Goal: Information Seeking & Learning: Learn about a topic

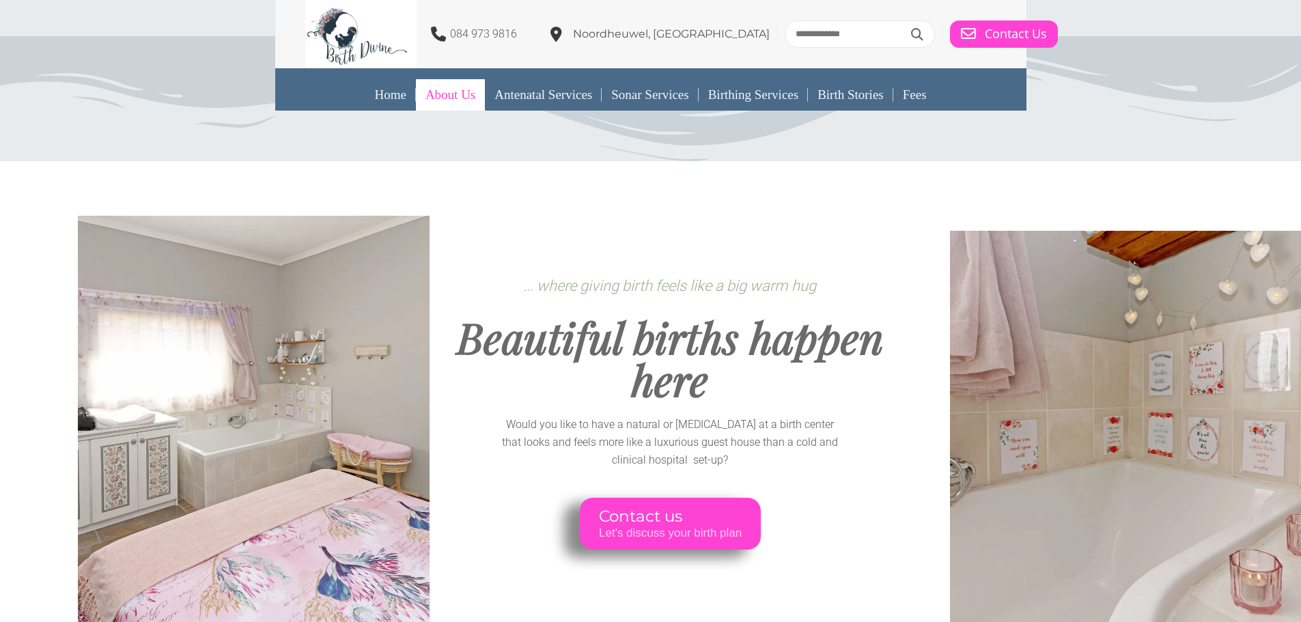
click at [434, 98] on link "About Us" at bounding box center [450, 94] width 69 height 31
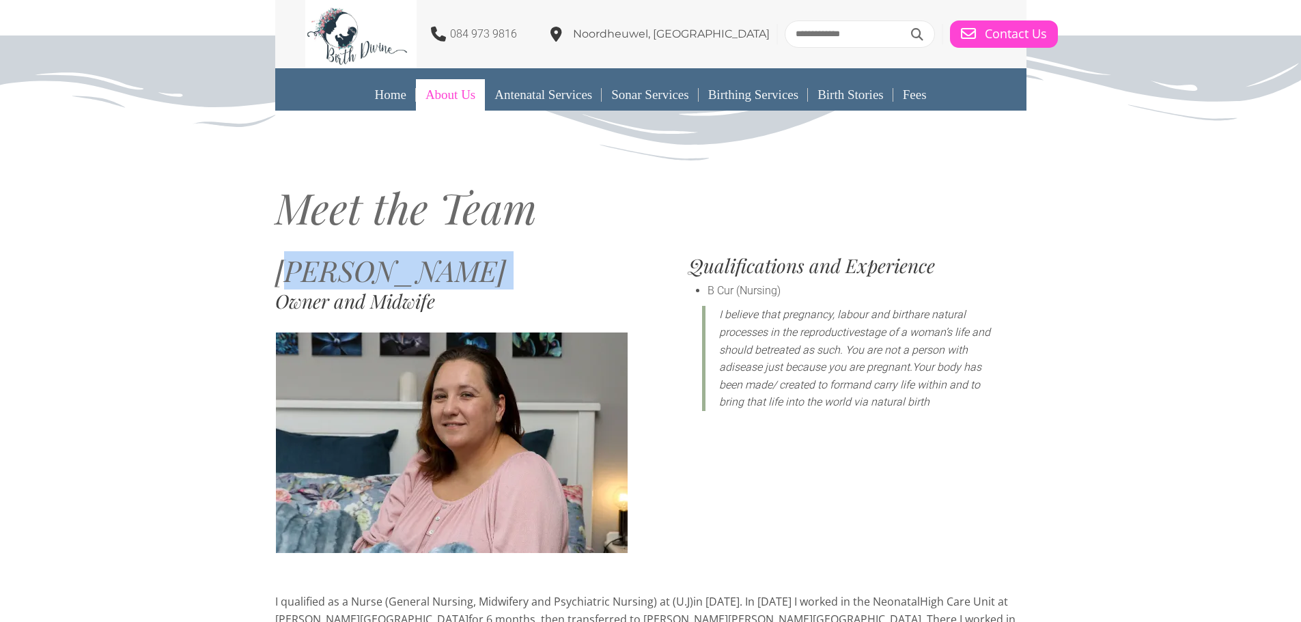
drag, startPoint x: 290, startPoint y: 277, endPoint x: 479, endPoint y: 313, distance: 191.9
click at [479, 313] on div "[PERSON_NAME] Owner and Midwife" at bounding box center [451, 394] width 353 height 324
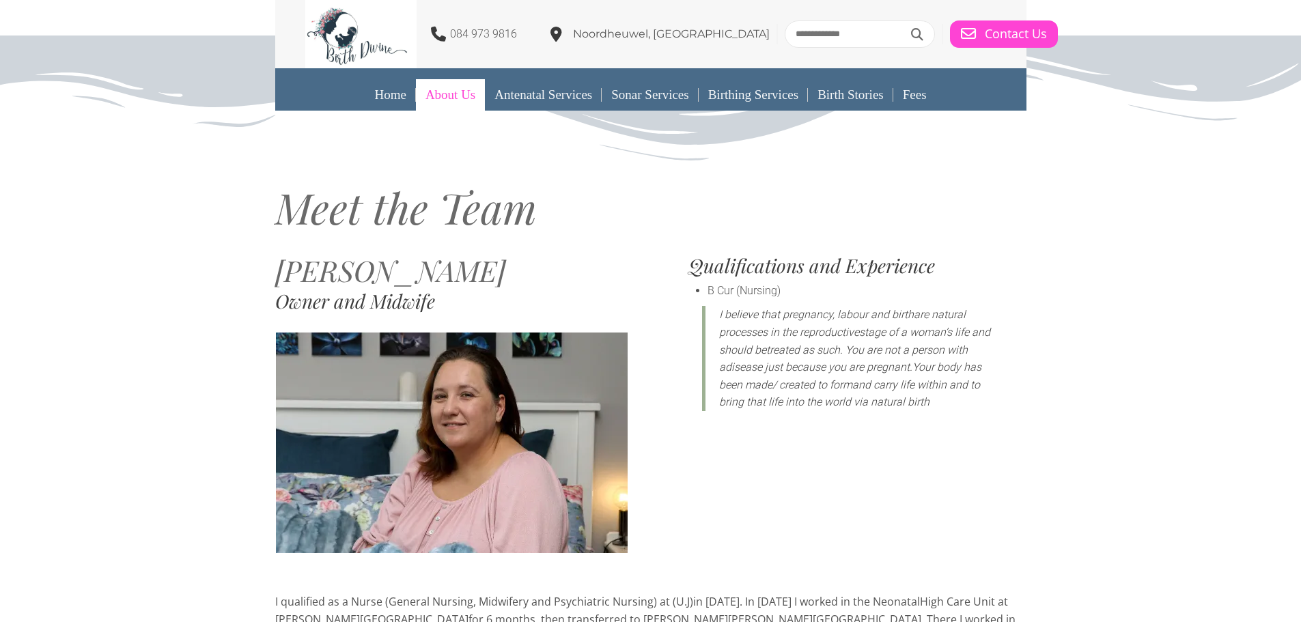
click at [473, 304] on h3 "Owner and Midwife" at bounding box center [451, 301] width 353 height 19
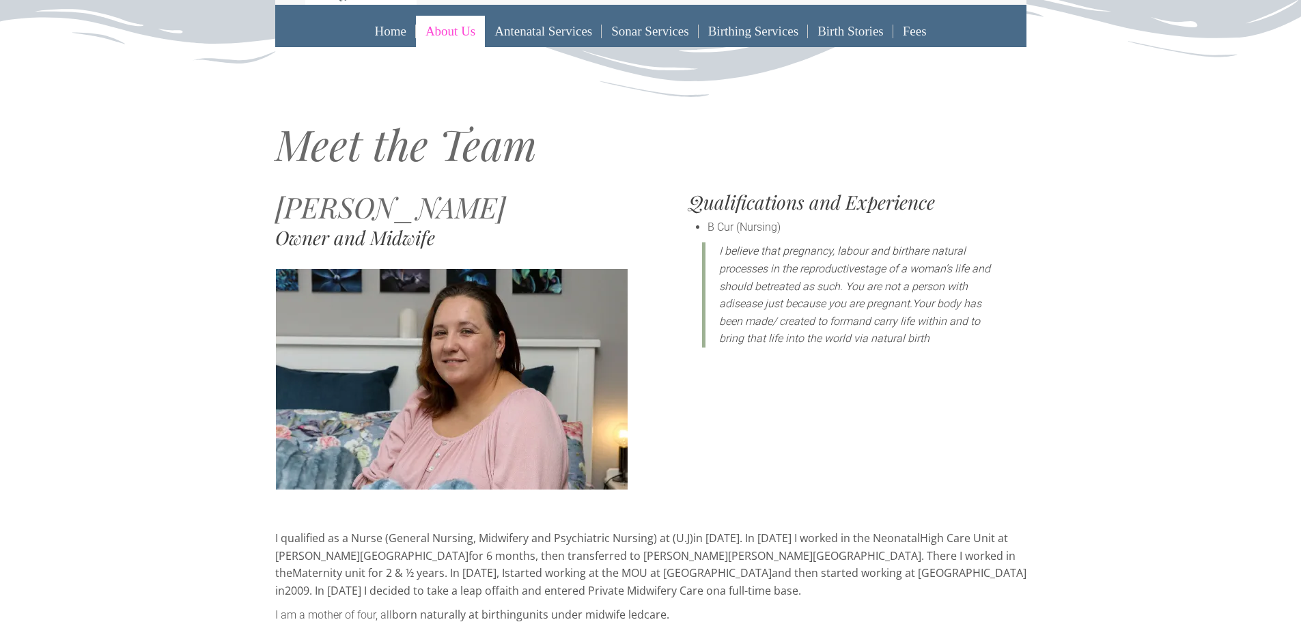
scroll to position [205, 0]
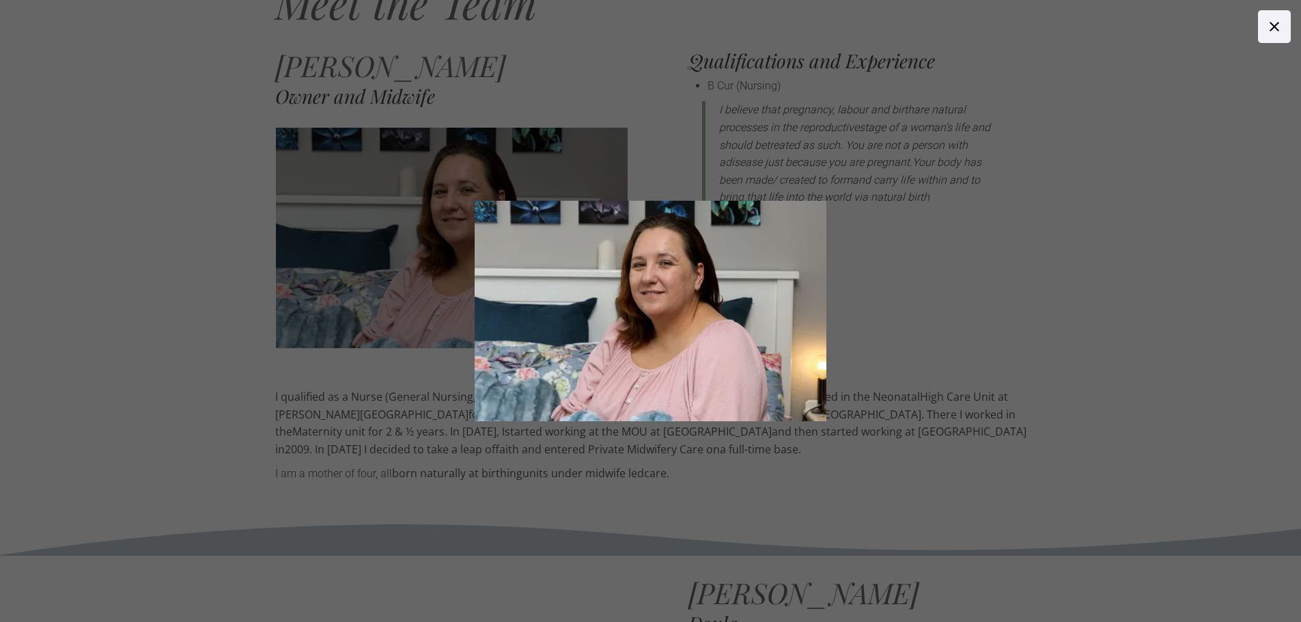
click at [473, 305] on body "084 973 9816 [GEOGRAPHIC_DATA], [GEOGRAPHIC_DATA] Contact Us" at bounding box center [650, 106] width 1301 height 622
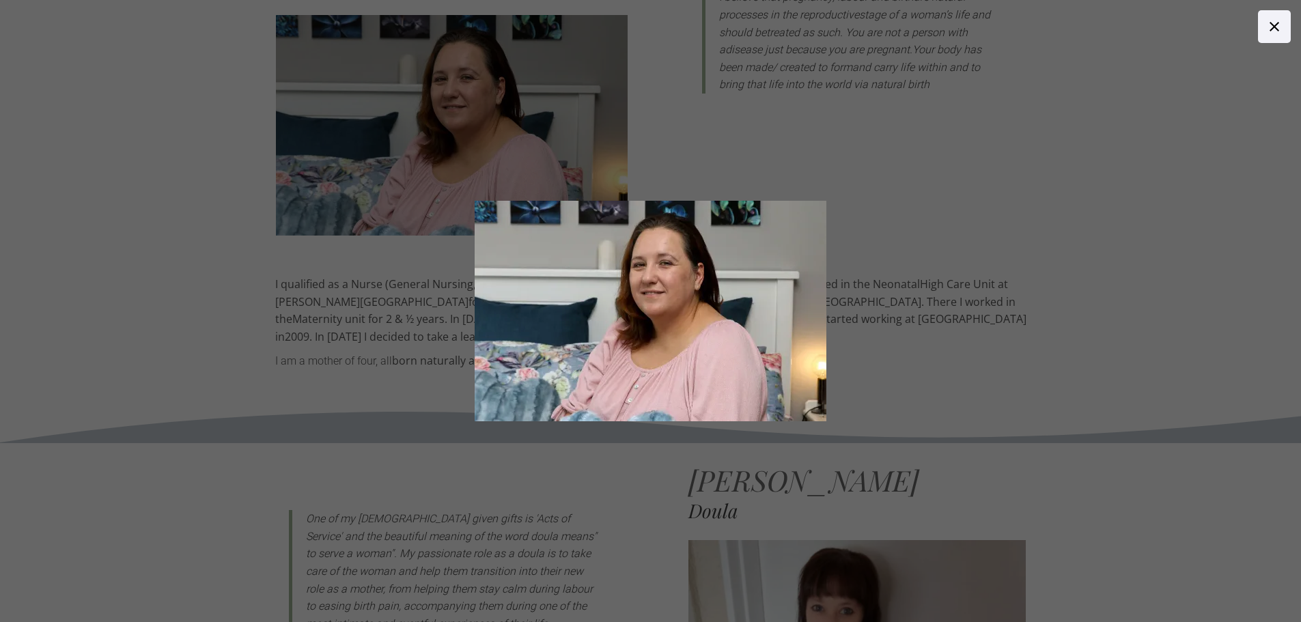
scroll to position [341, 0]
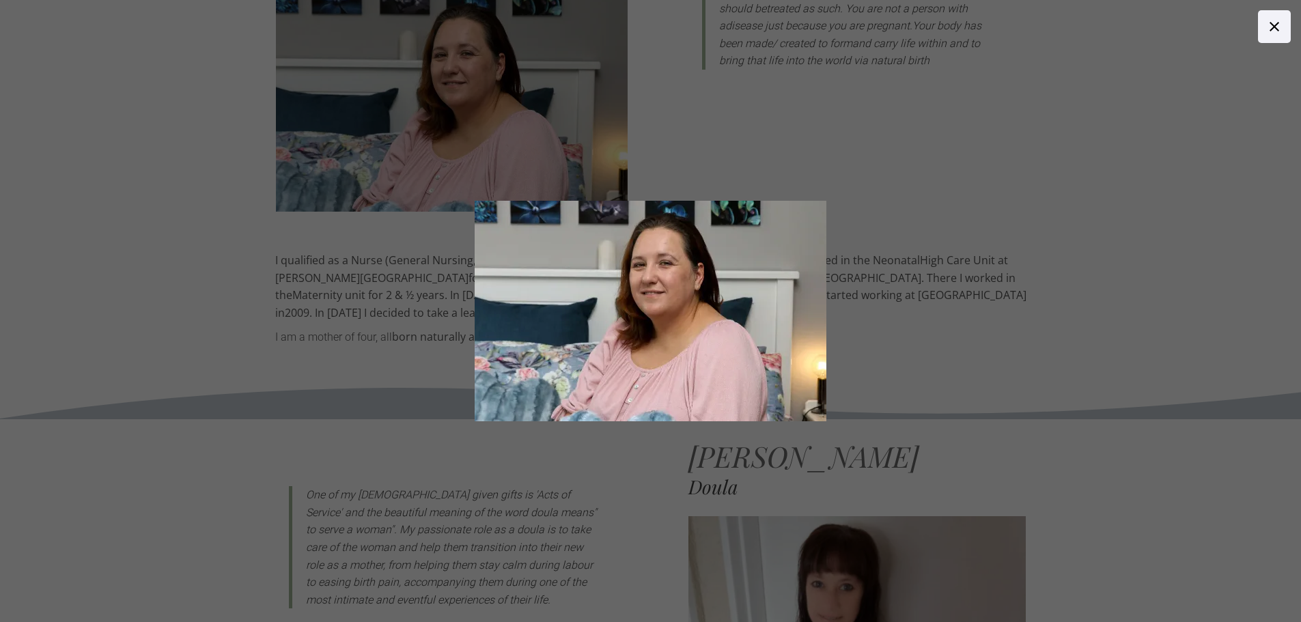
click at [1084, 257] on div at bounding box center [1060, 311] width 1171 height 221
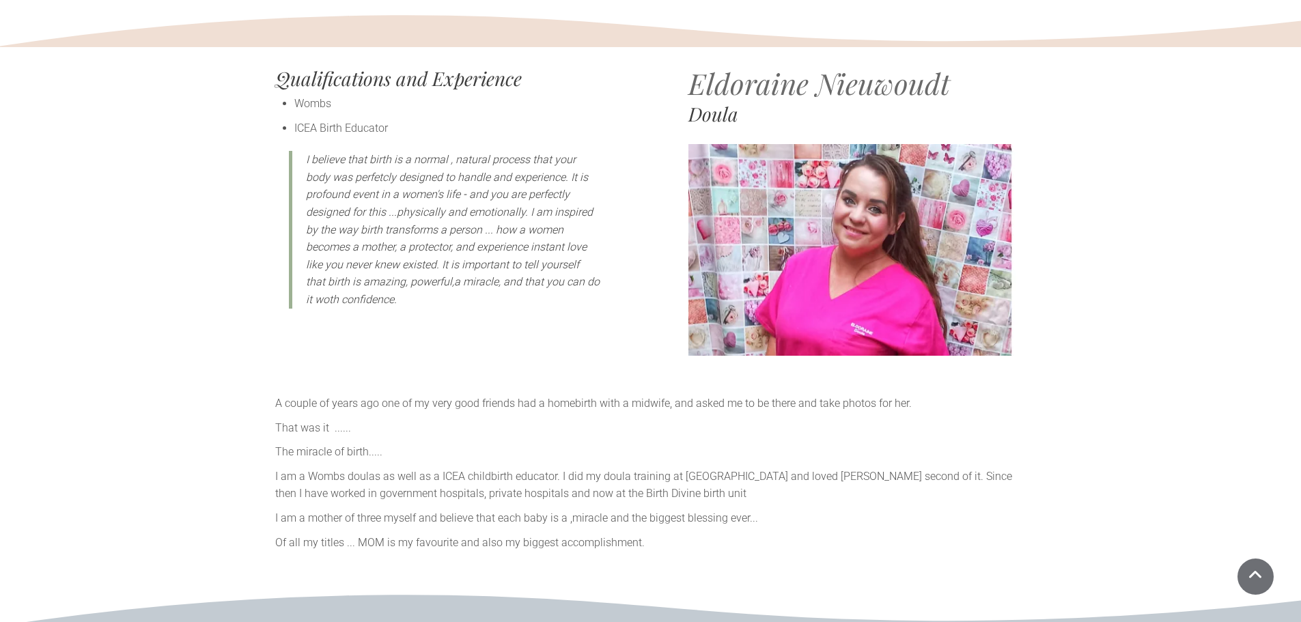
scroll to position [1298, 0]
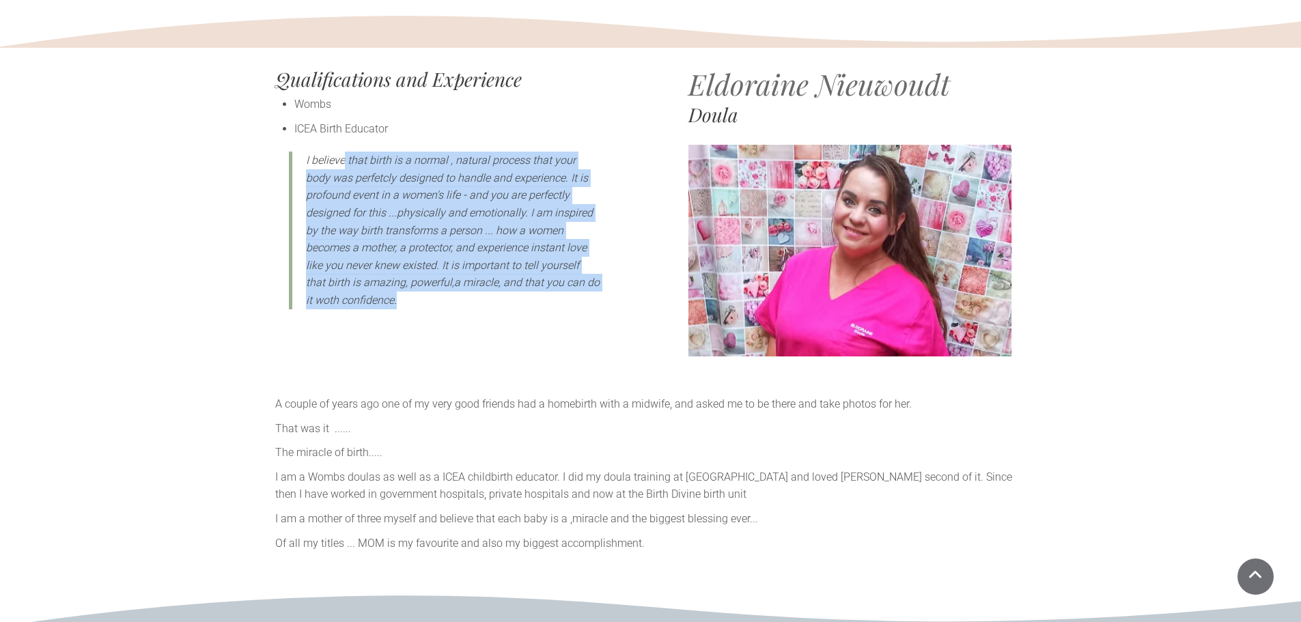
drag, startPoint x: 345, startPoint y: 137, endPoint x: 406, endPoint y: 295, distance: 169.7
click at [406, 295] on div "I believe that birth is a normal , natural process that your body was perfetcly…" at bounding box center [442, 236] width 335 height 168
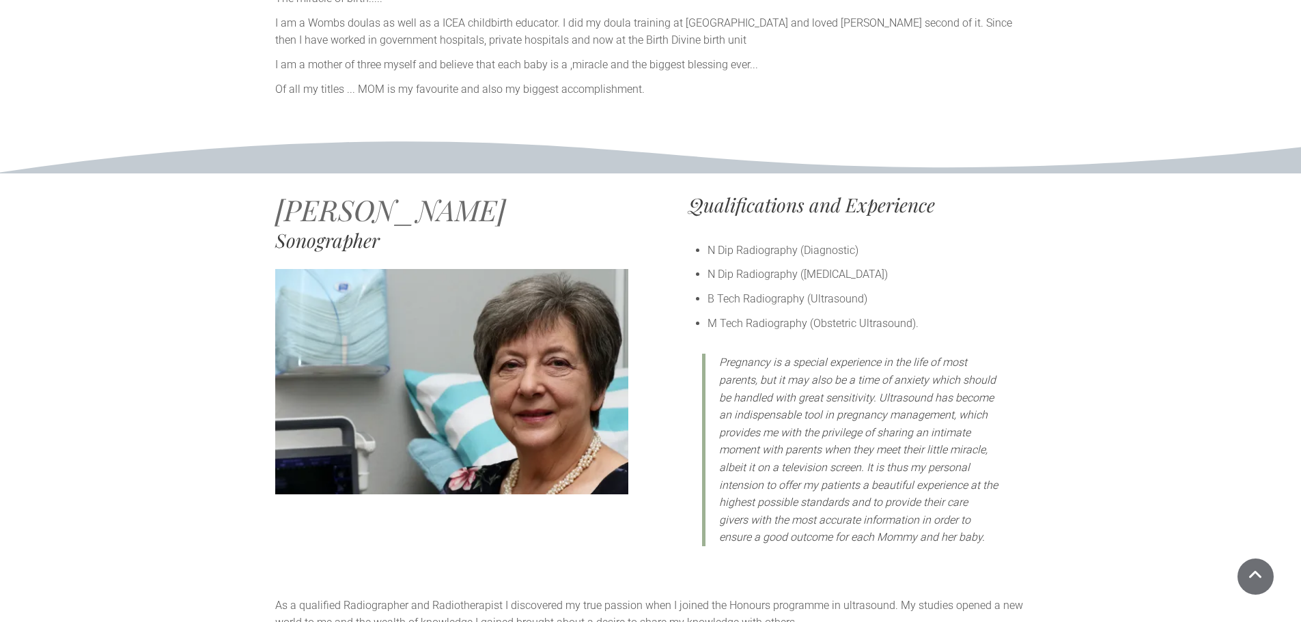
scroll to position [1776, 0]
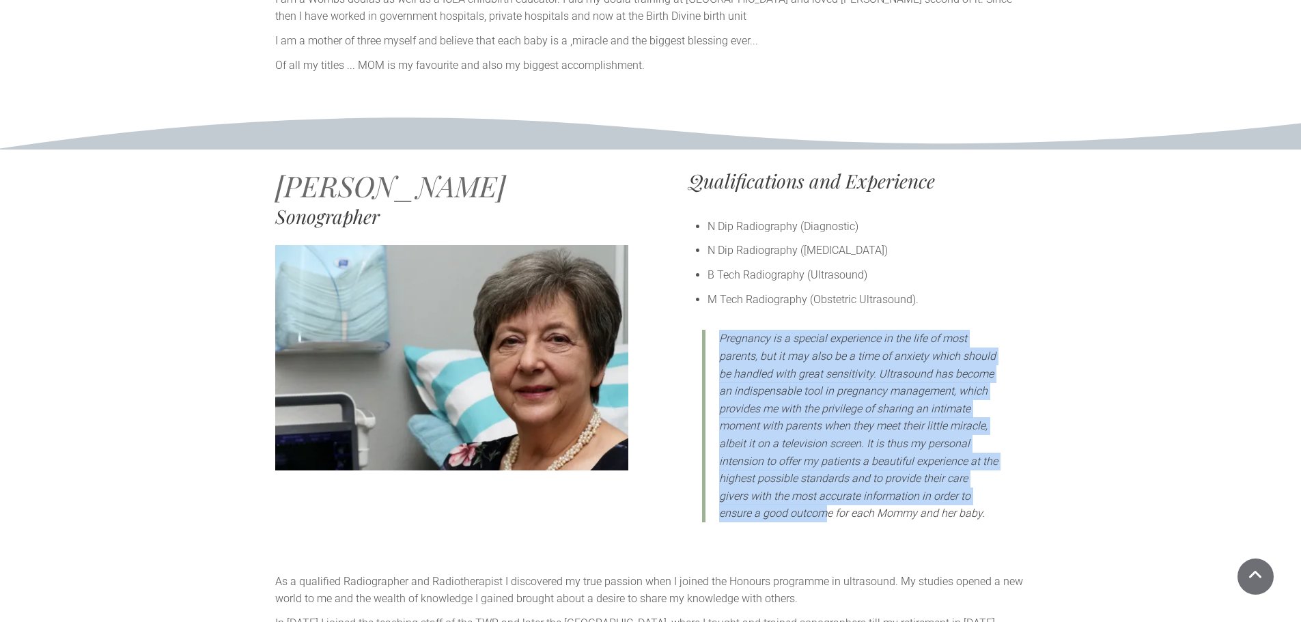
drag, startPoint x: 720, startPoint y: 322, endPoint x: 783, endPoint y: 491, distance: 179.8
click at [783, 491] on span "Pregnancy is a special experience in the life of most parents, but it may also …" at bounding box center [858, 426] width 279 height 188
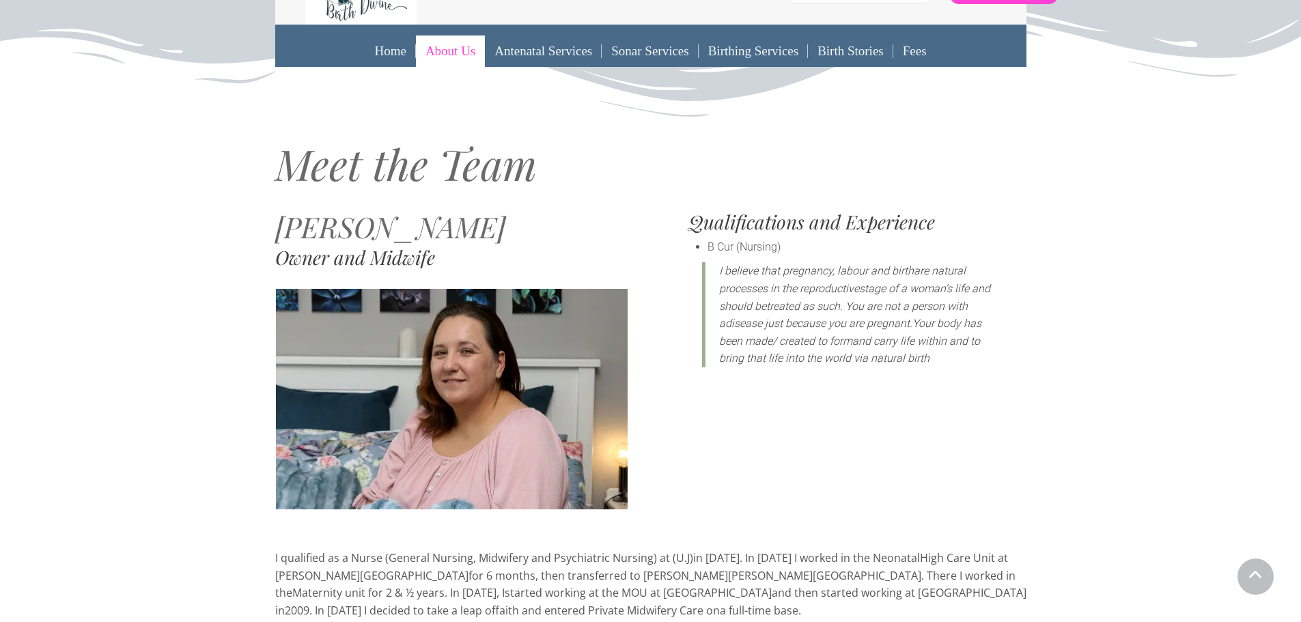
scroll to position [0, 0]
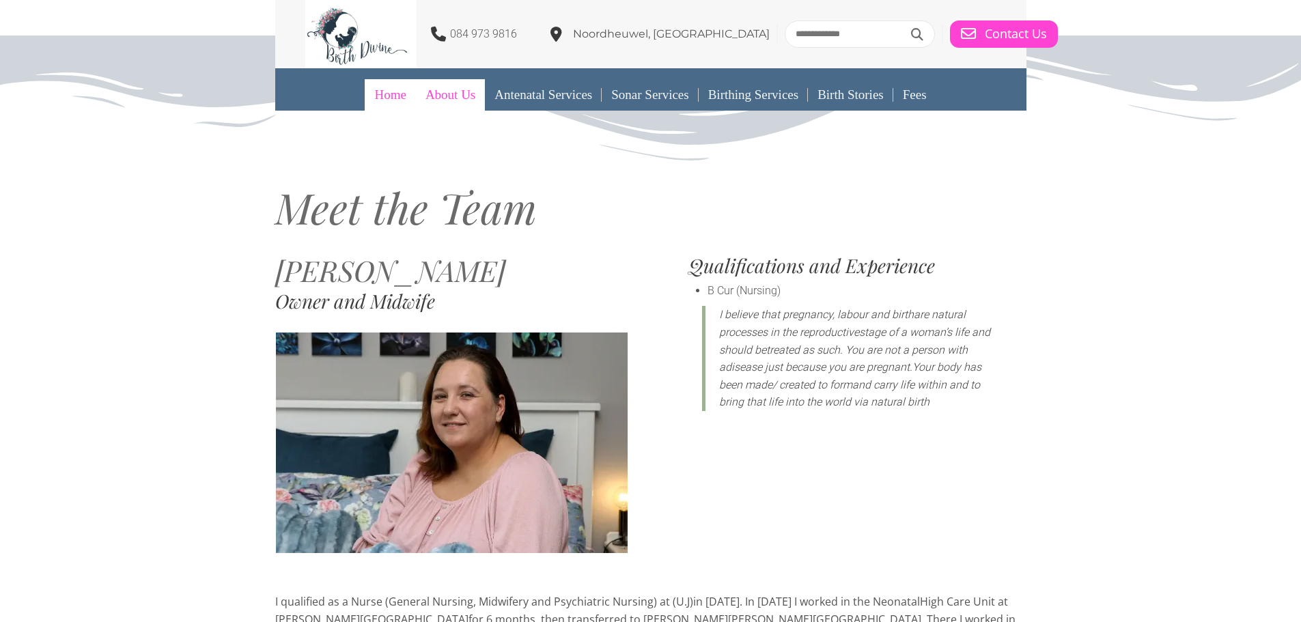
click at [386, 110] on link "Home" at bounding box center [390, 94] width 51 height 31
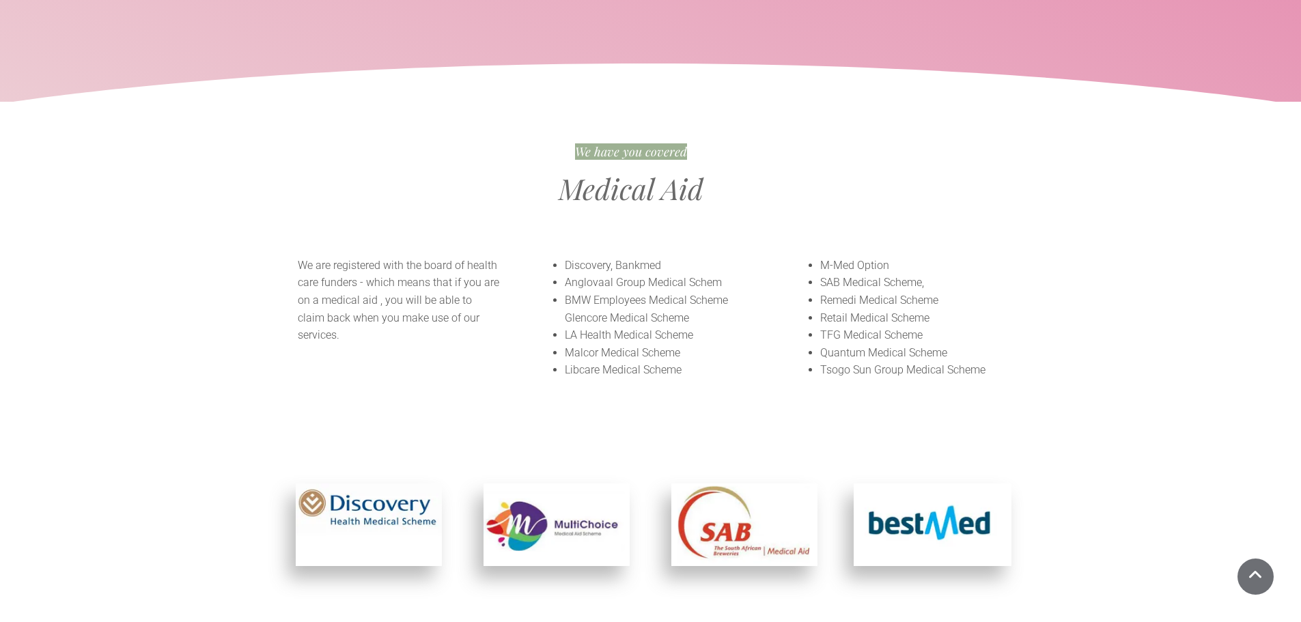
scroll to position [4234, 0]
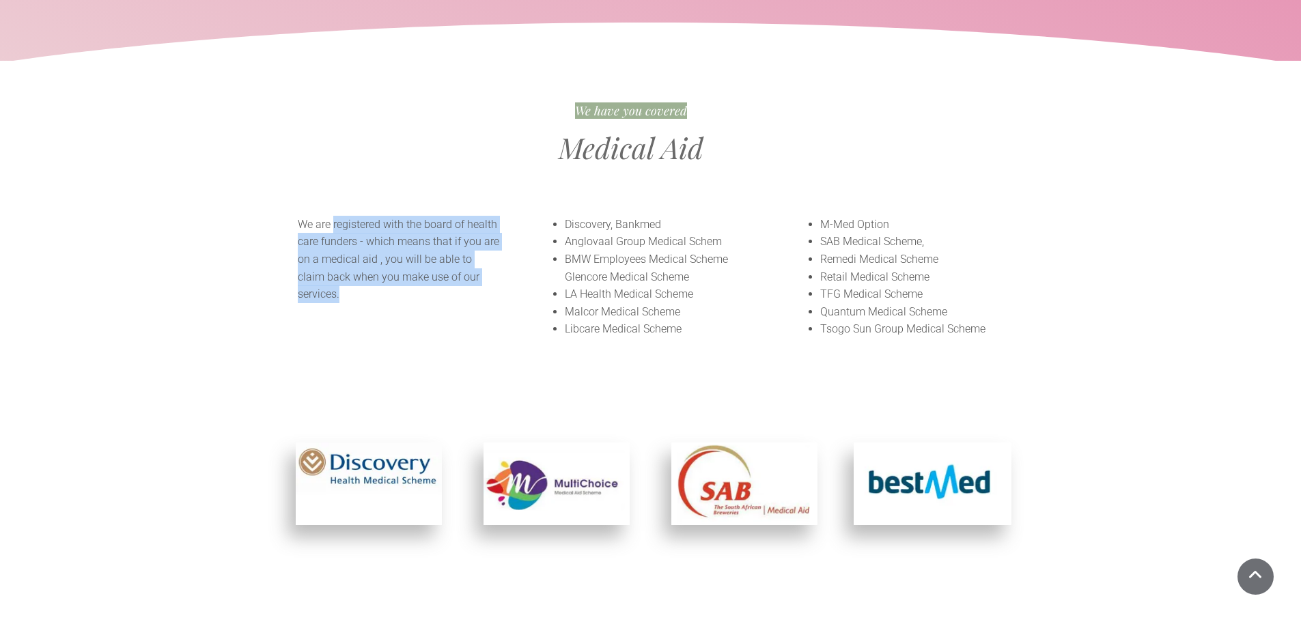
drag, startPoint x: 334, startPoint y: 219, endPoint x: 496, endPoint y: 263, distance: 168.3
click at [496, 263] on p "We are registered with the board of health care funders - which means that if y…" at bounding box center [399, 259] width 203 height 87
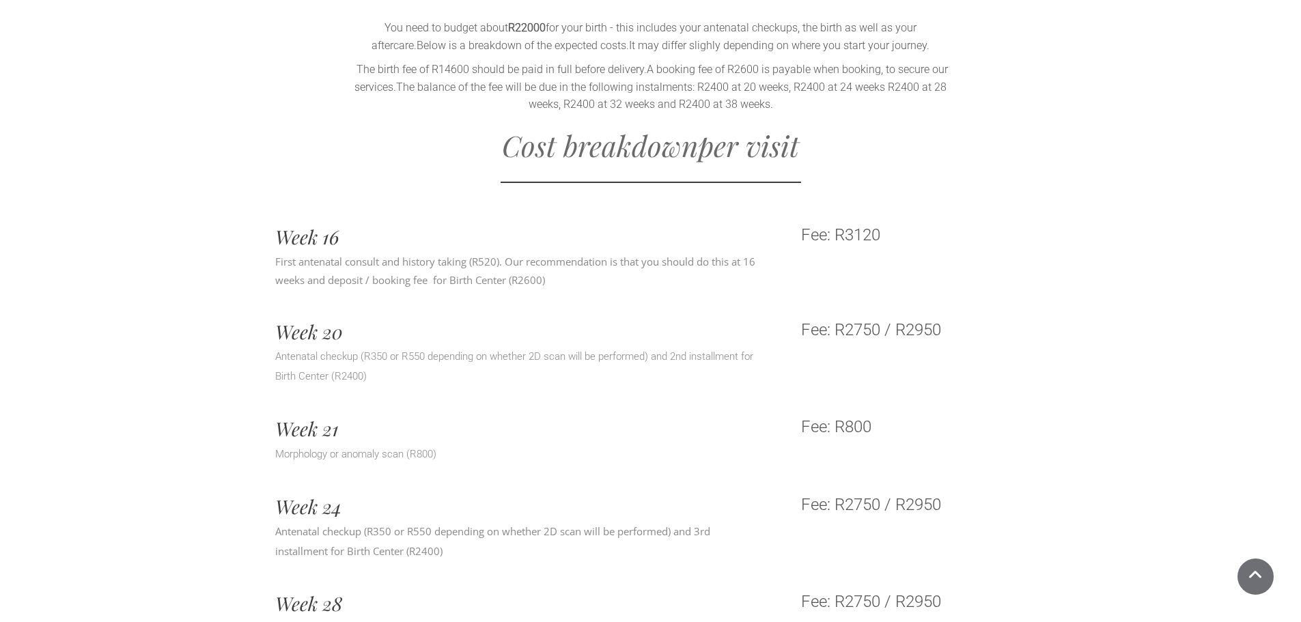
scroll to position [5873, 0]
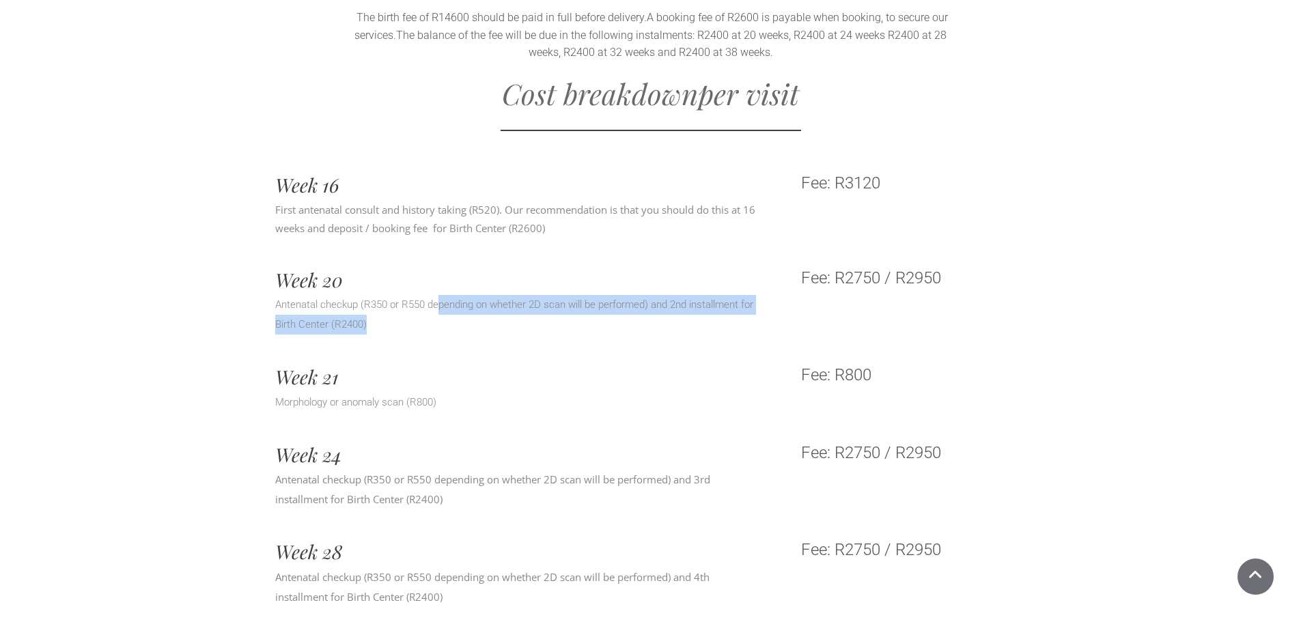
drag, startPoint x: 436, startPoint y: 283, endPoint x: 437, endPoint y: 306, distance: 23.2
click at [437, 306] on p "Antenatal checkup (R350 or R550 depending on whether 2D scan will be performed)…" at bounding box center [519, 315] width 488 height 40
drag, startPoint x: 436, startPoint y: 306, endPoint x: 324, endPoint y: 285, distance: 114.0
click at [324, 295] on p "Antenatal checkup (R350 or R550 depending on whether 2D scan will be performed)…" at bounding box center [519, 315] width 488 height 40
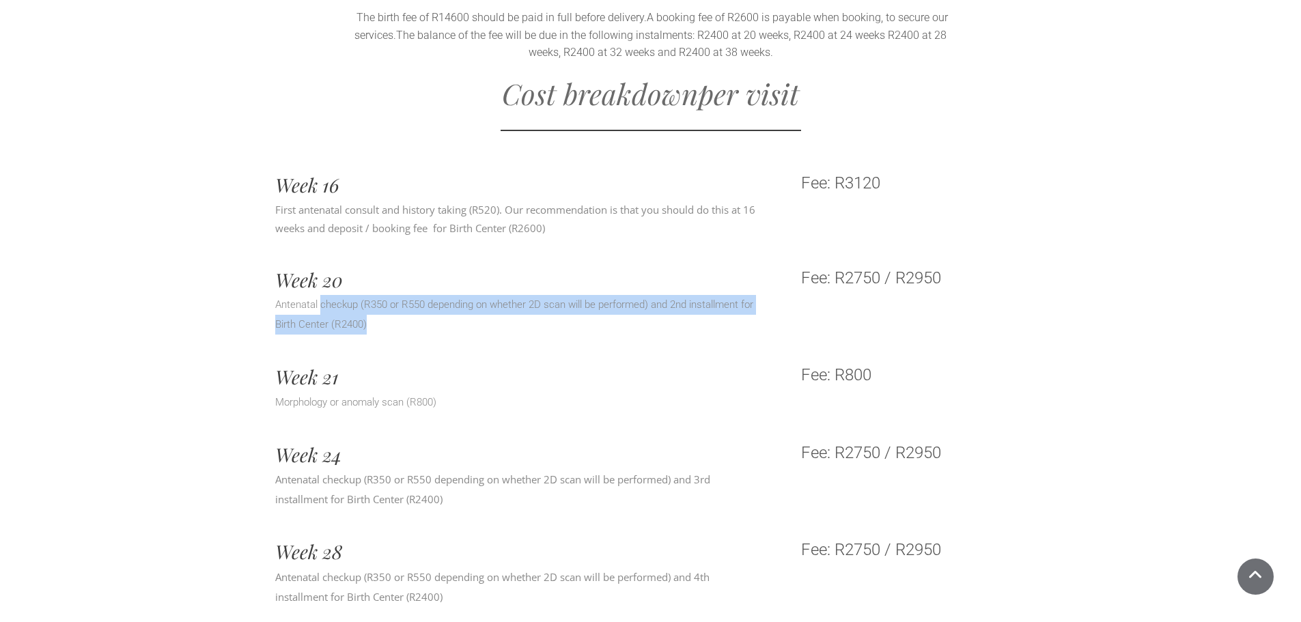
click at [324, 295] on p "Antenatal checkup (R350 or R550 depending on whether 2D scan will be performed)…" at bounding box center [519, 315] width 488 height 40
drag, startPoint x: 324, startPoint y: 288, endPoint x: 393, endPoint y: 316, distance: 74.4
click at [393, 316] on p "Antenatal checkup (R350 or R550 depending on whether 2D scan will be performed)…" at bounding box center [519, 315] width 488 height 40
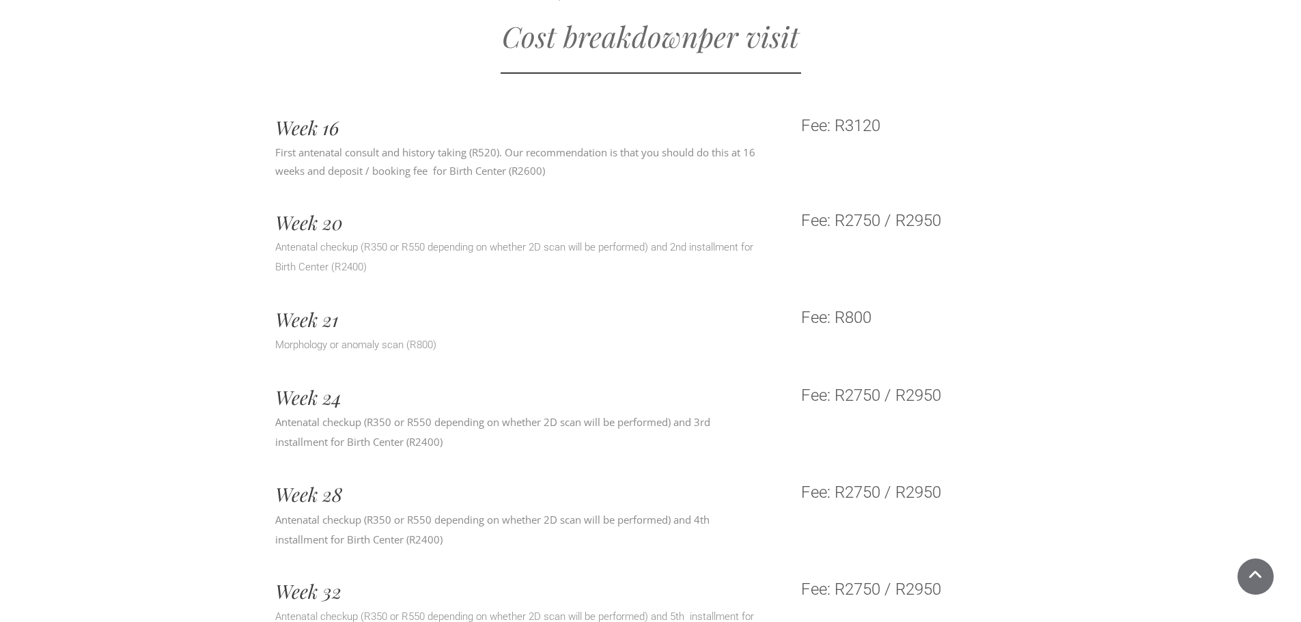
scroll to position [6146, 0]
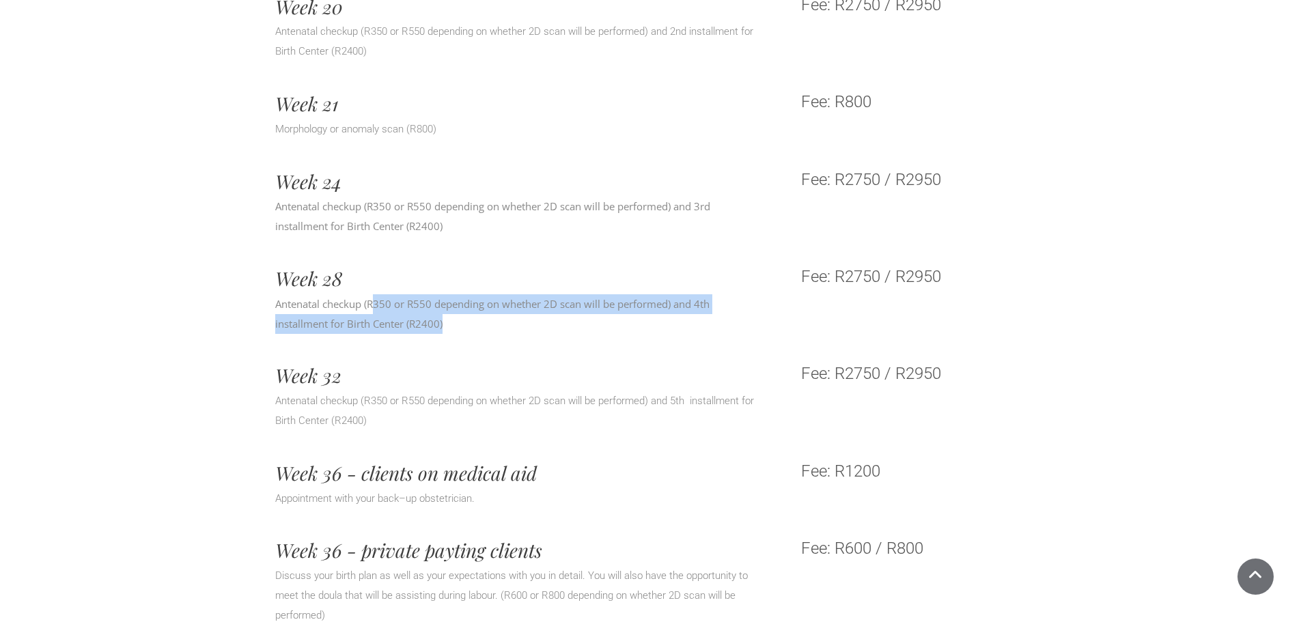
drag, startPoint x: 382, startPoint y: 292, endPoint x: 451, endPoint y: 314, distance: 72.4
click at [451, 314] on p "Antenatal checkup (R350 or R550 depending on whether 2D scan will be performed)…" at bounding box center [519, 314] width 488 height 40
drag, startPoint x: 388, startPoint y: 311, endPoint x: 296, endPoint y: 286, distance: 94.9
click at [296, 294] on p "Antenatal checkup (R350 or R550 depending on whether 2D scan will be performed)…" at bounding box center [519, 314] width 488 height 40
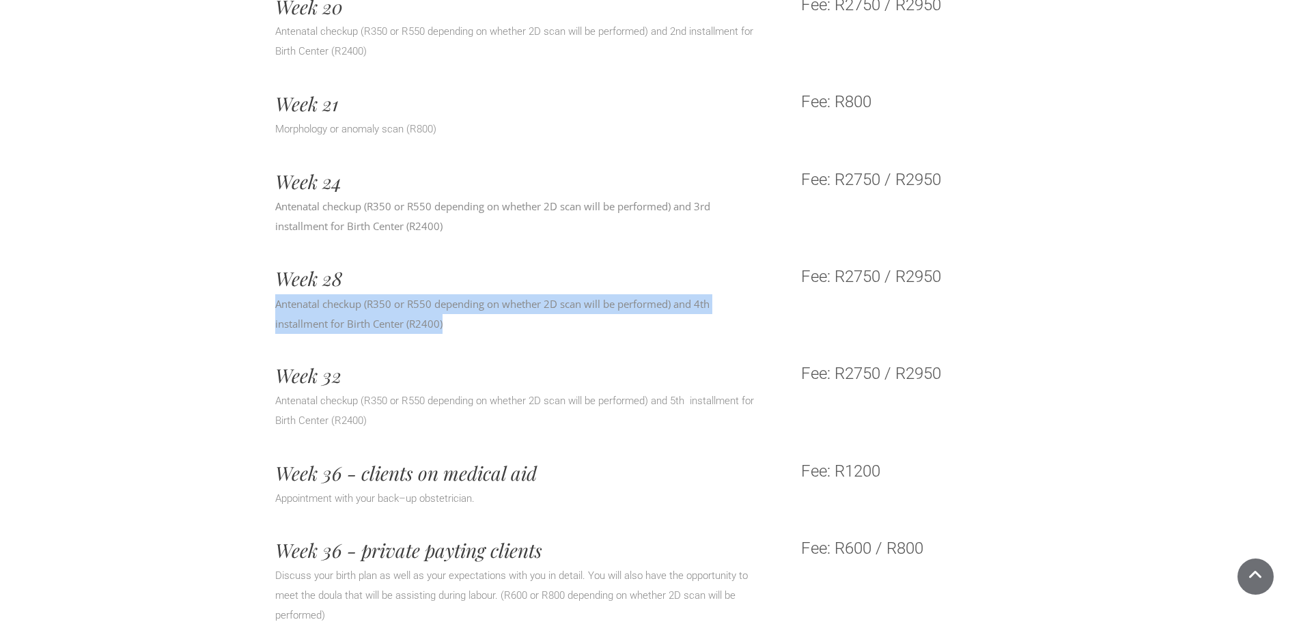
click at [296, 297] on span "Antenatal checkup (R350 or R550 depending on whether 2D scan will be performed)…" at bounding box center [492, 313] width 434 height 33
drag, startPoint x: 409, startPoint y: 286, endPoint x: 520, endPoint y: 324, distance: 117.1
click at [520, 324] on div "Week 20 Antenatal checkup (R350 or R550 depending on whether 2D scan will be pe…" at bounding box center [650, 172] width 751 height 369
click at [520, 337] on div at bounding box center [650, 347] width 751 height 20
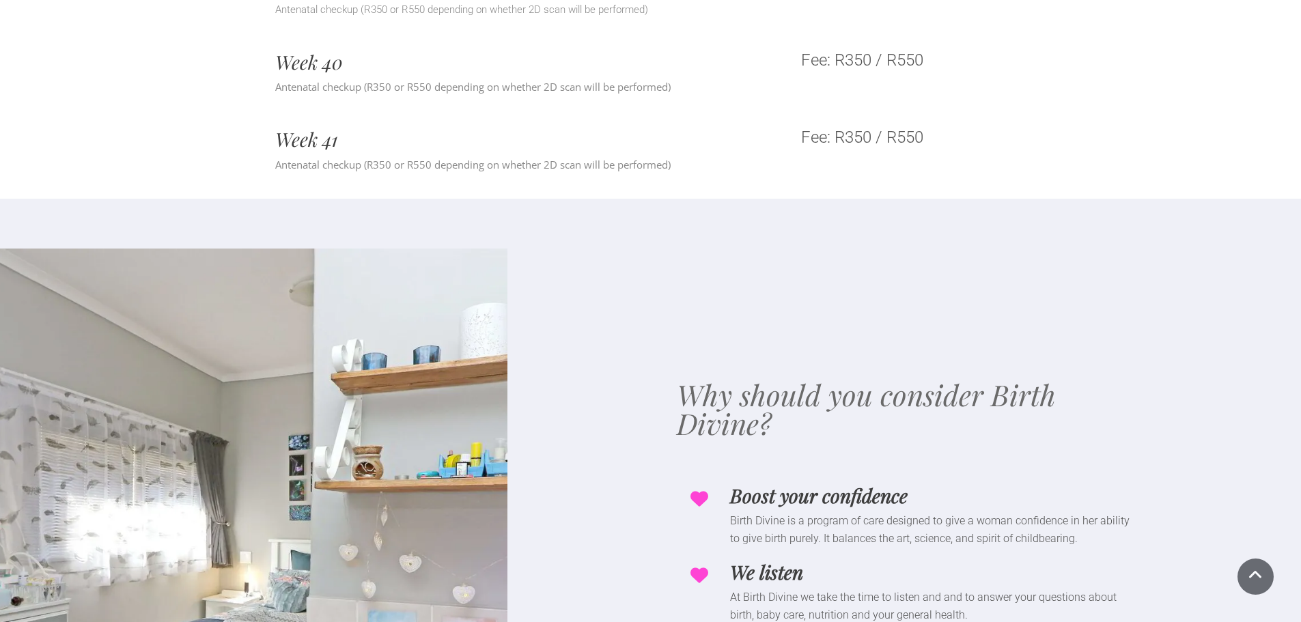
scroll to position [7239, 0]
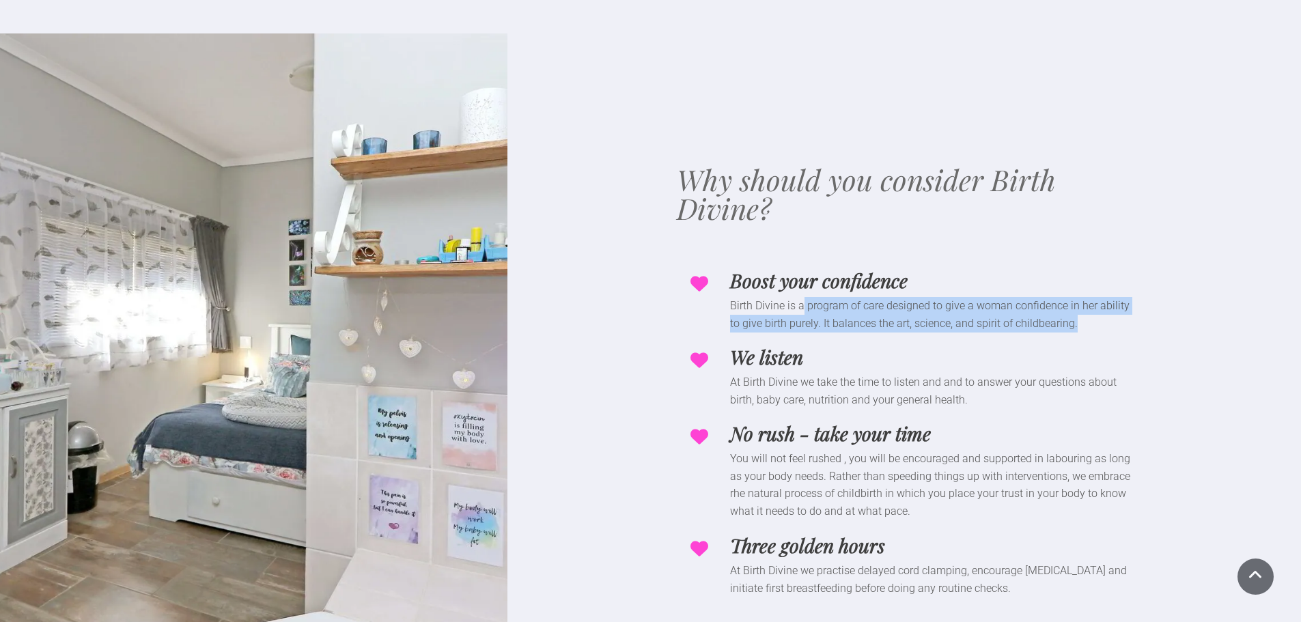
drag, startPoint x: 802, startPoint y: 296, endPoint x: 1075, endPoint y: 316, distance: 273.2
click at [1075, 316] on p "Birth Divine is a program of care designed to give a woman confidence in her ab…" at bounding box center [935, 314] width 410 height 35
drag, startPoint x: 1087, startPoint y: 310, endPoint x: 712, endPoint y: 294, distance: 375.3
click at [712, 297] on div "Birth Divine is a program of care designed to give a woman confidence in her ab…" at bounding box center [911, 314] width 458 height 35
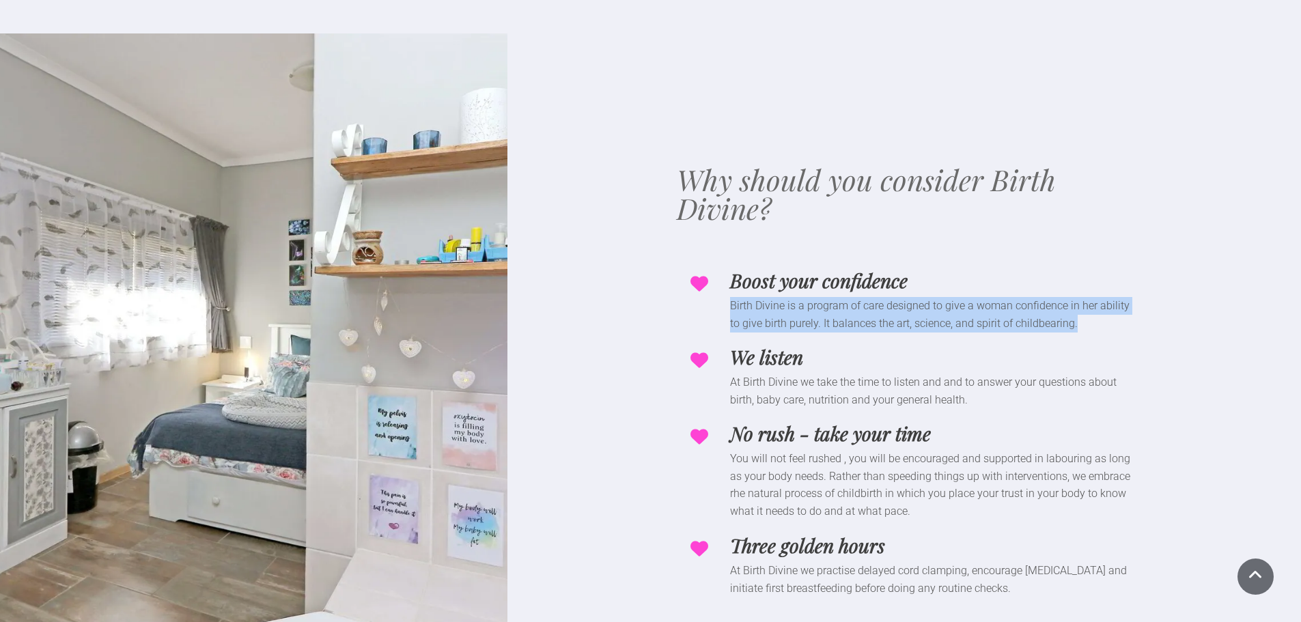
click at [796, 314] on p "Birth Divine is a program of care designed to give a woman confidence in her ab…" at bounding box center [935, 314] width 410 height 35
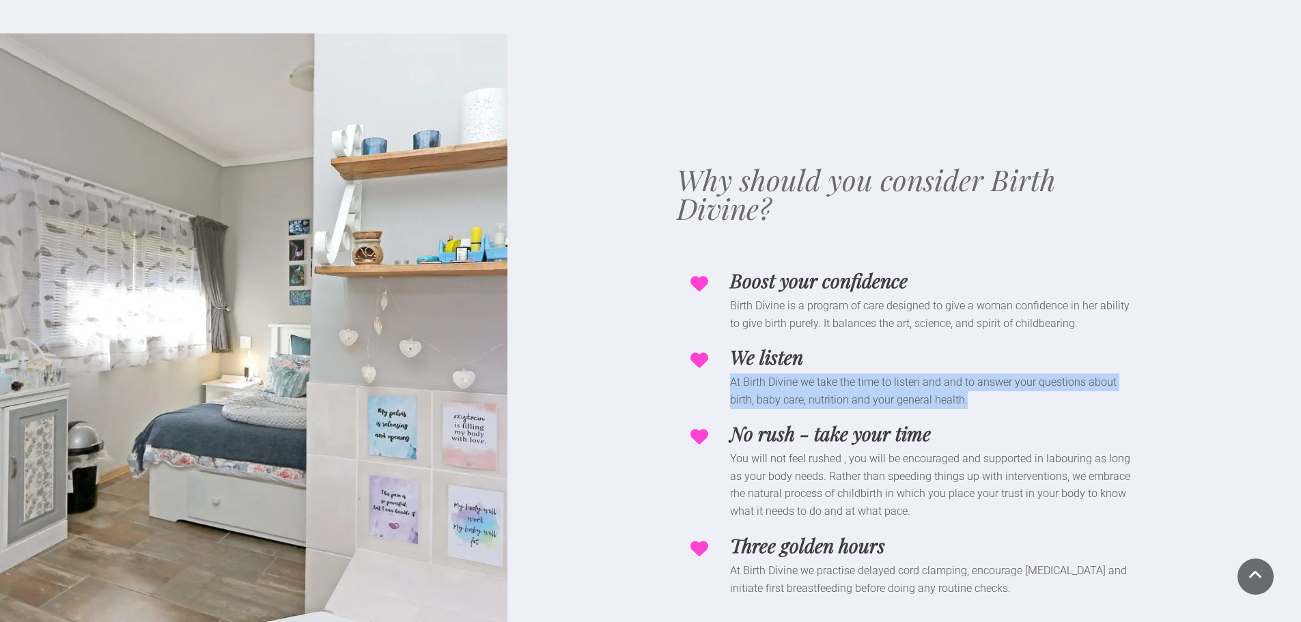
drag, startPoint x: 711, startPoint y: 372, endPoint x: 1006, endPoint y: 391, distance: 295.6
click at [1006, 391] on div "At Birth Divine we take the time to listen and and to answer your questions abo…" at bounding box center [911, 391] width 458 height 35
click at [1006, 391] on p "At Birth Divine we take the time to listen and and to answer your questions abo…" at bounding box center [935, 391] width 410 height 35
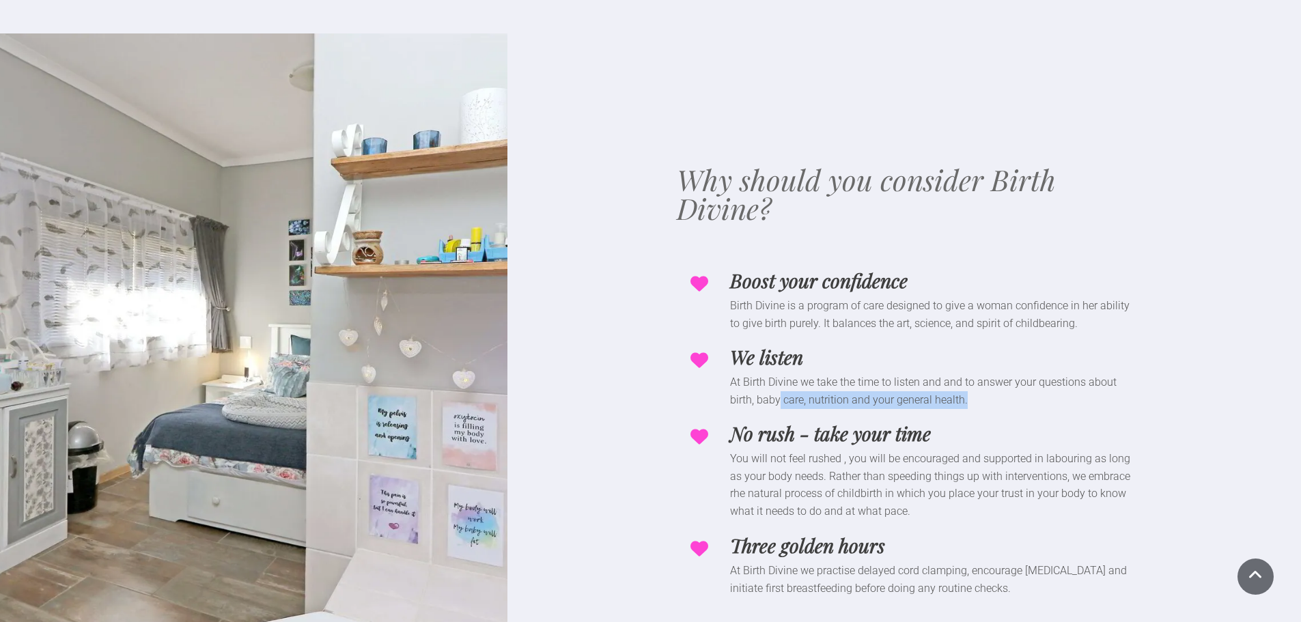
drag, startPoint x: 780, startPoint y: 380, endPoint x: 1018, endPoint y: 381, distance: 238.3
click at [1018, 381] on p "At Birth Divine we take the time to listen and and to answer your questions abo…" at bounding box center [935, 391] width 410 height 35
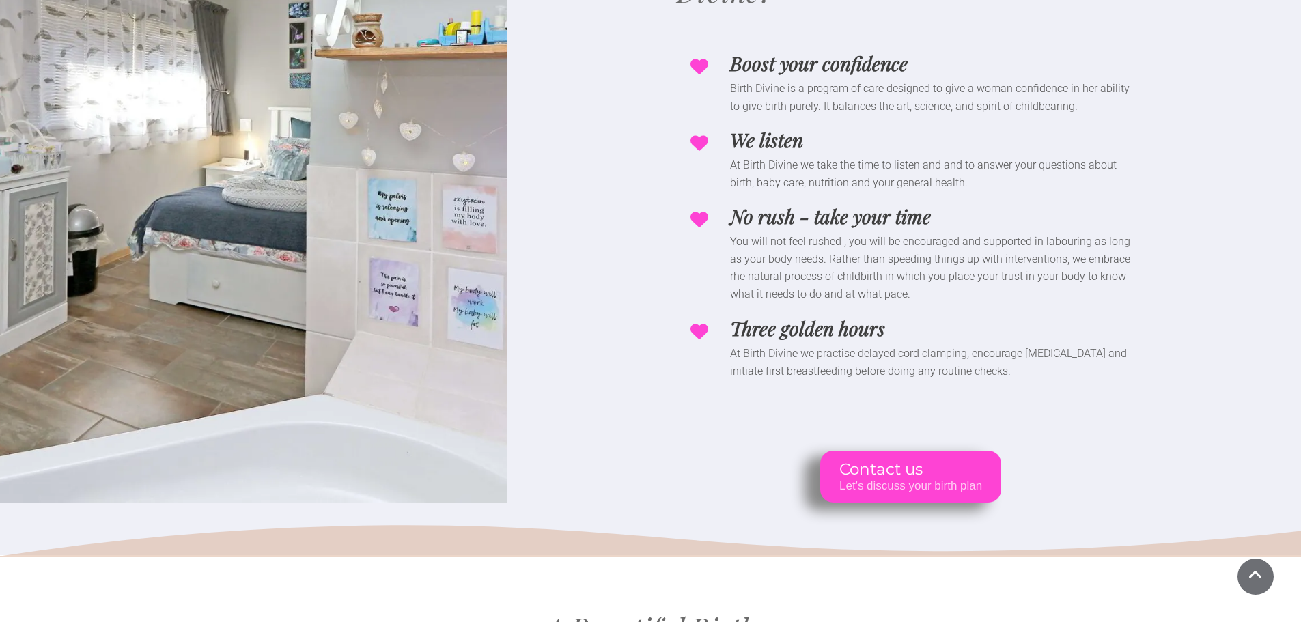
scroll to position [7512, 0]
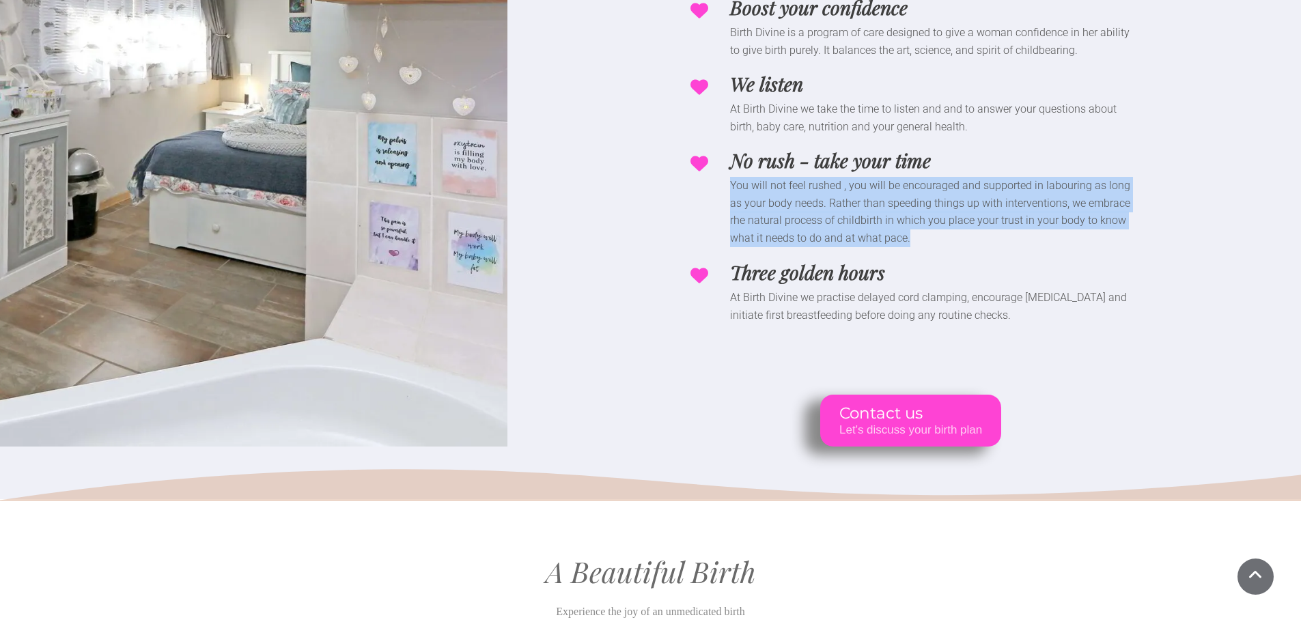
drag, startPoint x: 731, startPoint y: 177, endPoint x: 877, endPoint y: 225, distance: 154.0
click at [877, 225] on p "You will not feel rushed , you will be encouraged and supported in labouring as…" at bounding box center [935, 212] width 410 height 70
drag, startPoint x: 892, startPoint y: 228, endPoint x: 714, endPoint y: 175, distance: 186.0
click at [714, 177] on div "You will not feel rushed , you will be encouraged and supported in labouring as…" at bounding box center [911, 212] width 458 height 70
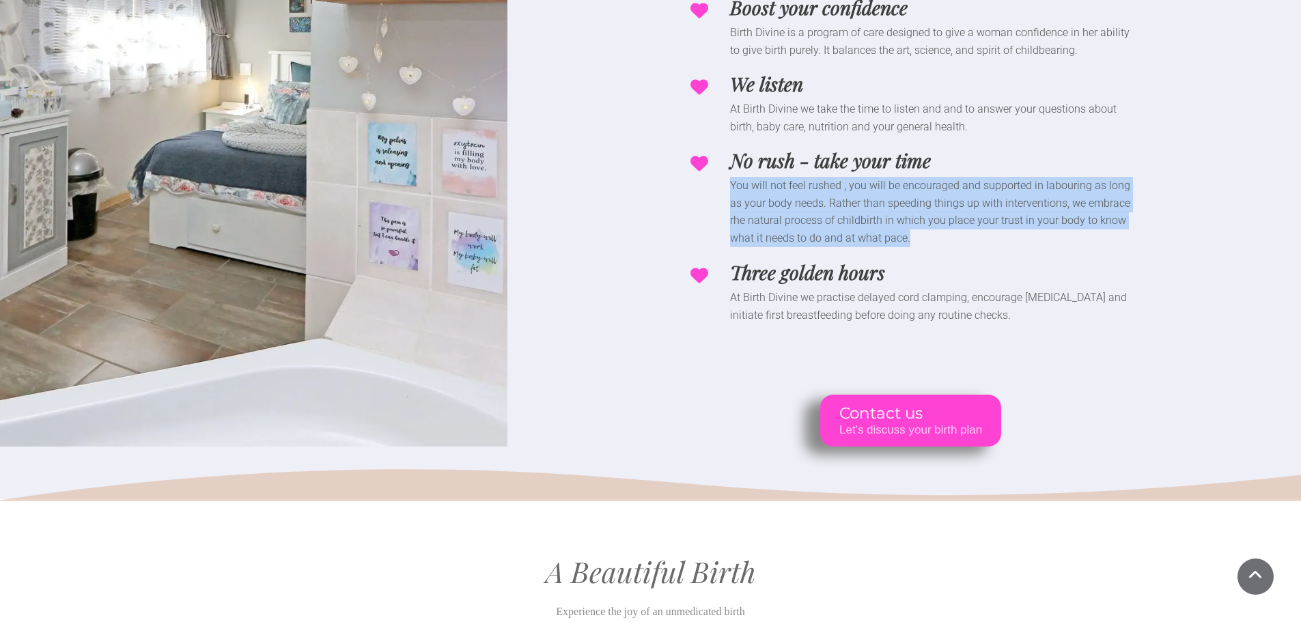
click at [792, 193] on p "You will not feel rushed , you will be encouraged and supported in labouring as…" at bounding box center [935, 212] width 410 height 70
drag, startPoint x: 731, startPoint y: 177, endPoint x: 880, endPoint y: 229, distance: 157.2
click at [880, 229] on p "You will not feel rushed , you will be encouraged and supported in labouring as…" at bounding box center [935, 212] width 410 height 70
drag, startPoint x: 795, startPoint y: 290, endPoint x: 1065, endPoint y: 298, distance: 270.6
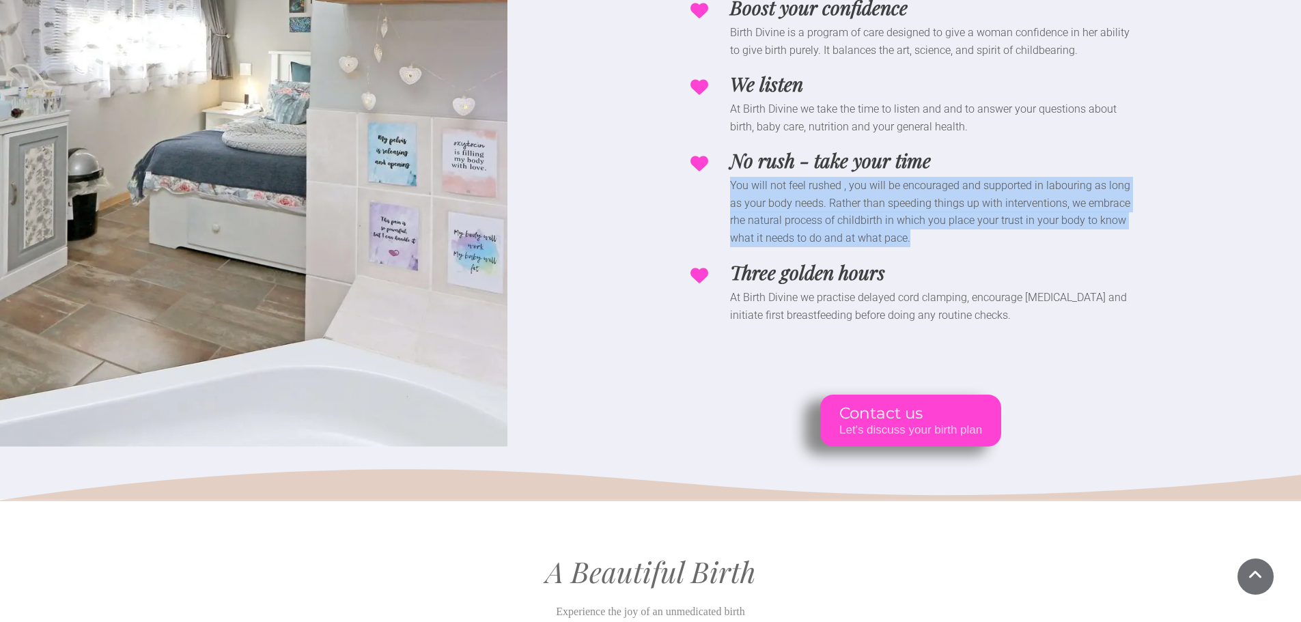
click at [1065, 298] on p "At Birth Divine we practise delayed cord clamping, encourage skin-to-skin conta…" at bounding box center [935, 306] width 410 height 35
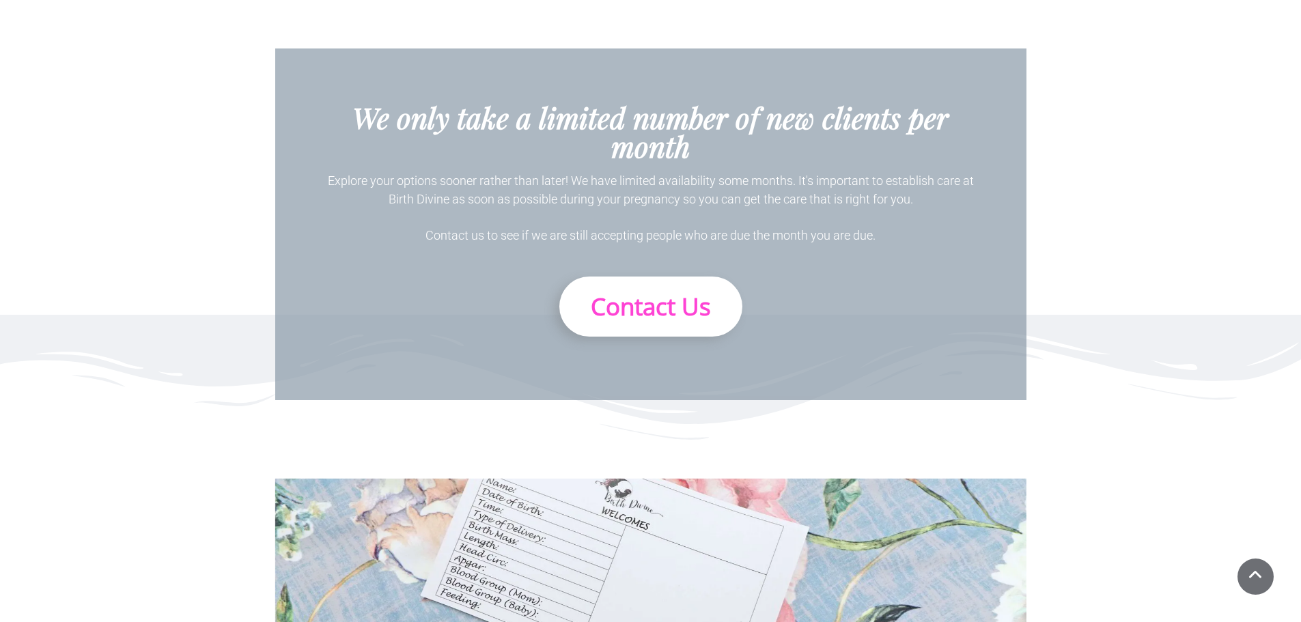
scroll to position [8319, 0]
